Goal: Check status: Check status

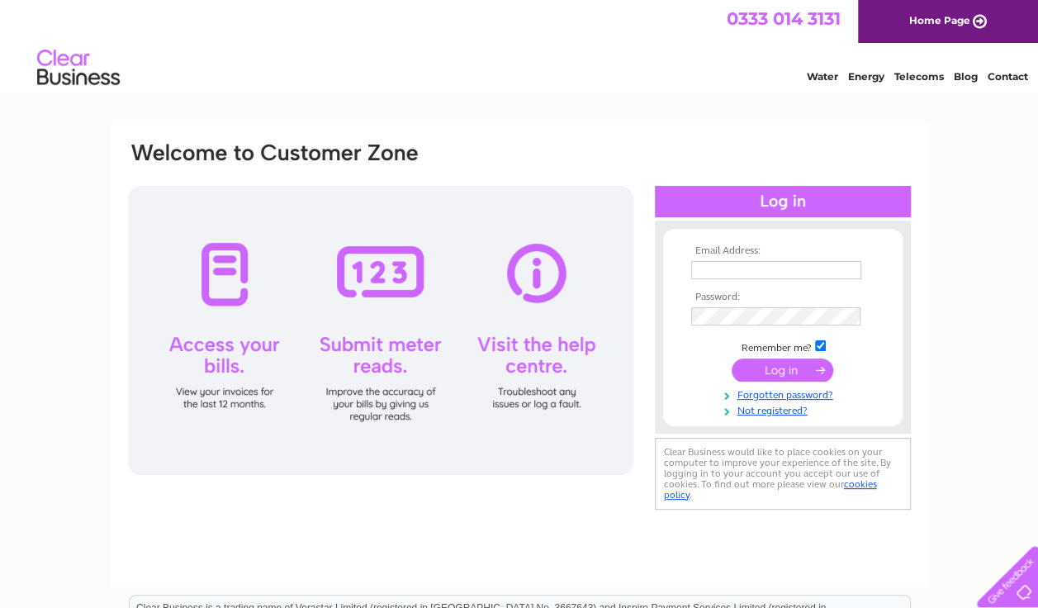
type input "keith_h@me.com"
click at [775, 370] on input "submit" at bounding box center [783, 369] width 102 height 23
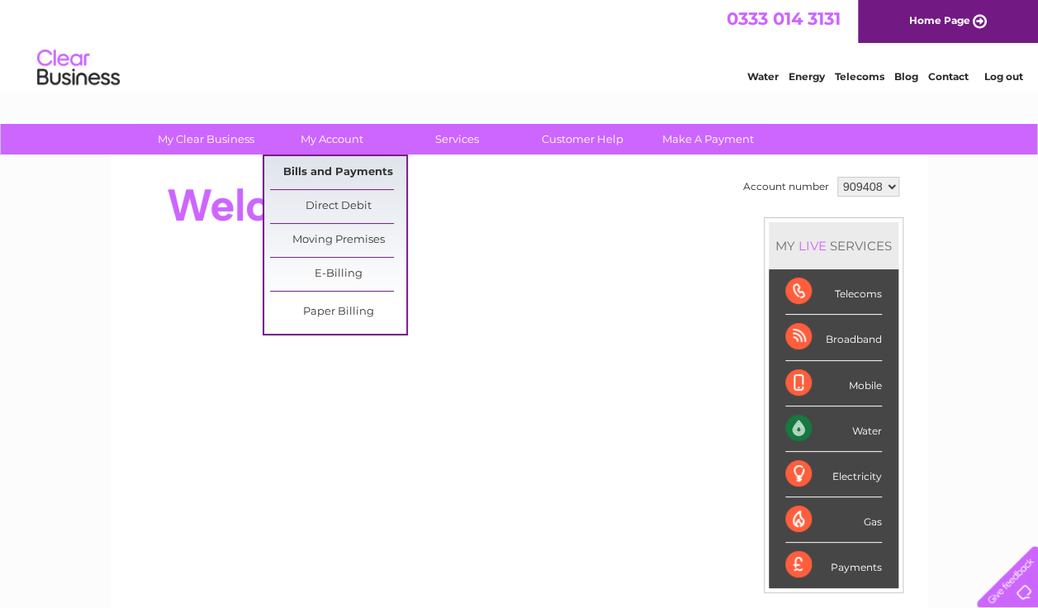
click at [337, 165] on link "Bills and Payments" at bounding box center [338, 172] width 136 height 33
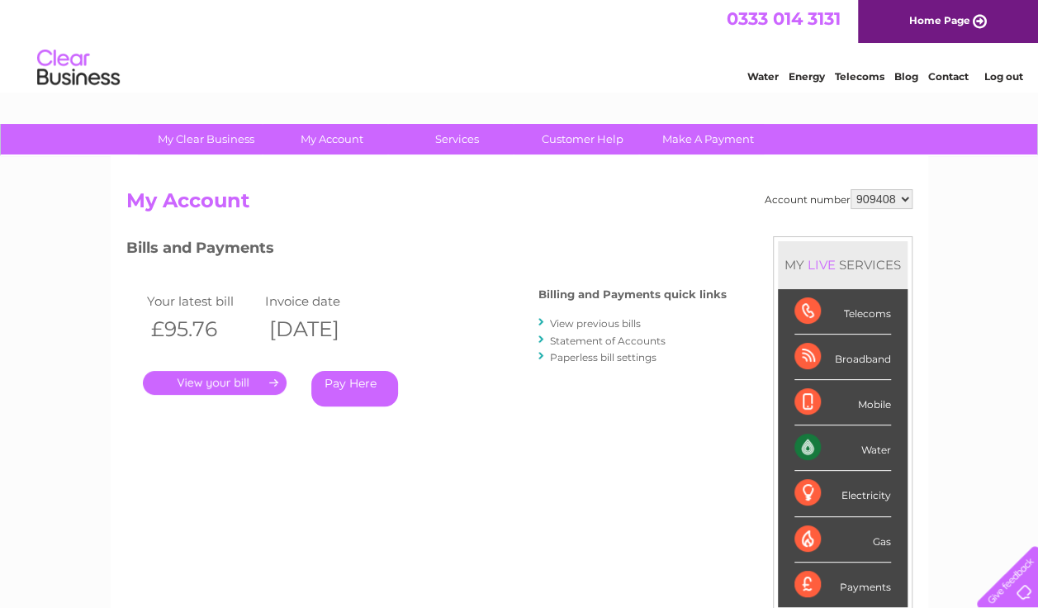
click at [230, 382] on link "." at bounding box center [215, 383] width 144 height 24
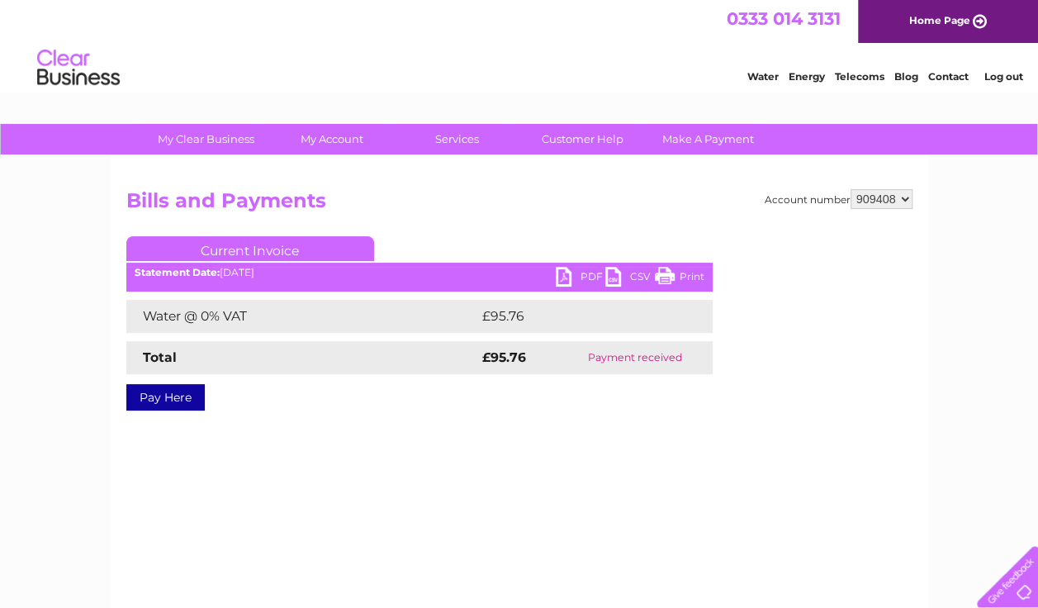
click at [587, 271] on link "PDF" at bounding box center [581, 279] width 50 height 24
